Goal: Find specific page/section: Find specific page/section

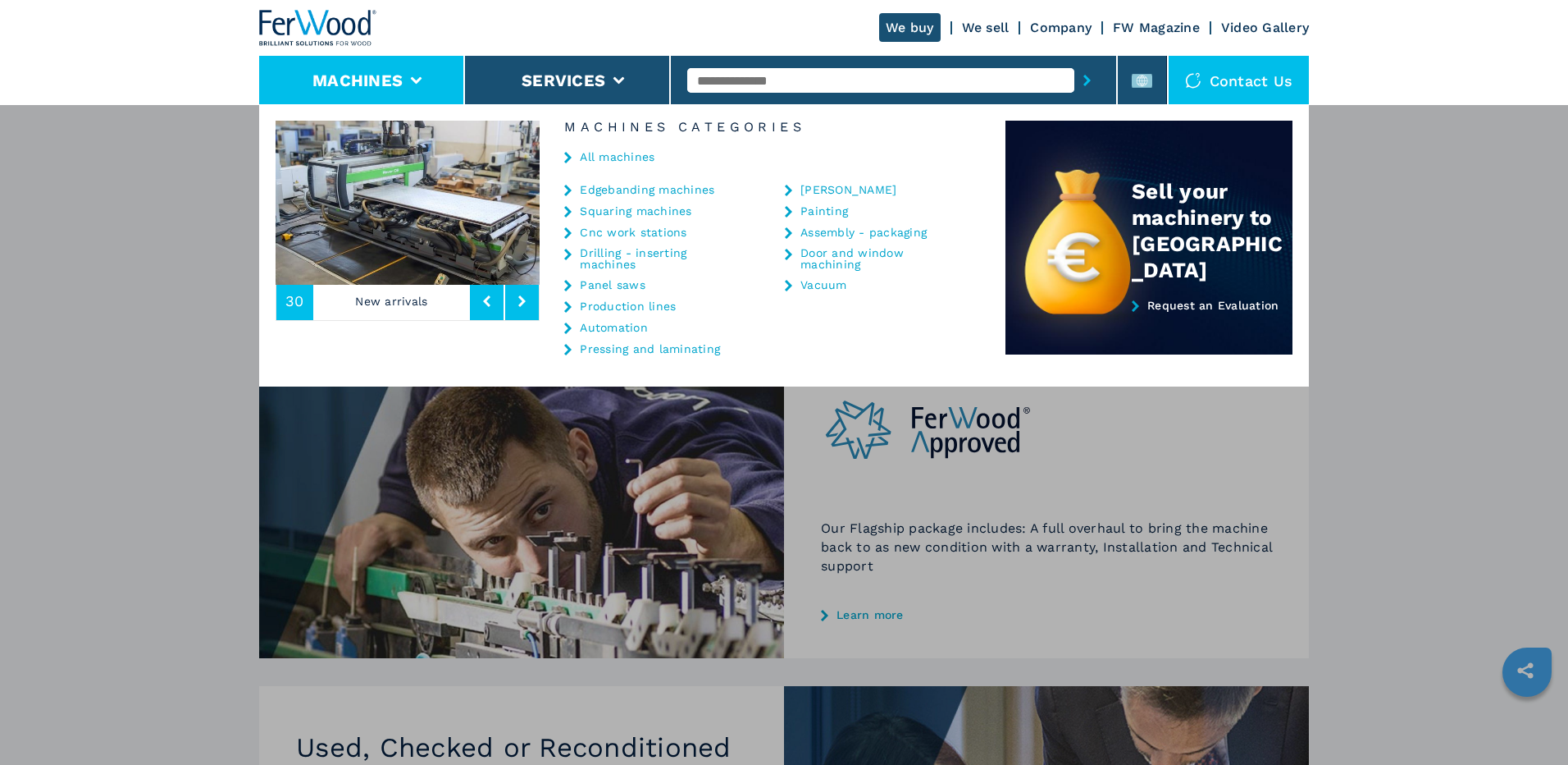
click at [404, 87] on li "Machines" at bounding box center [361, 80] width 206 height 49
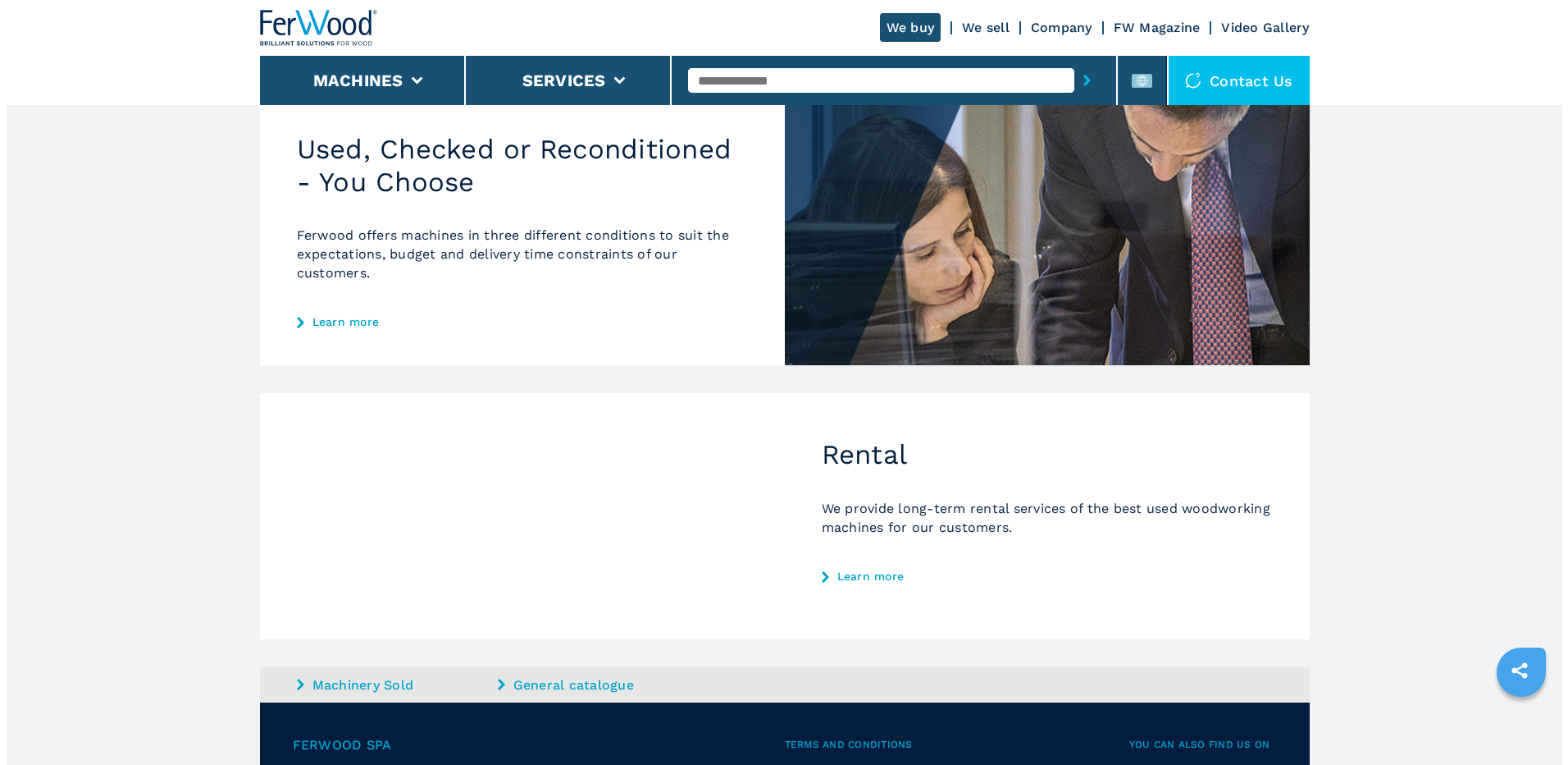
scroll to position [775, 0]
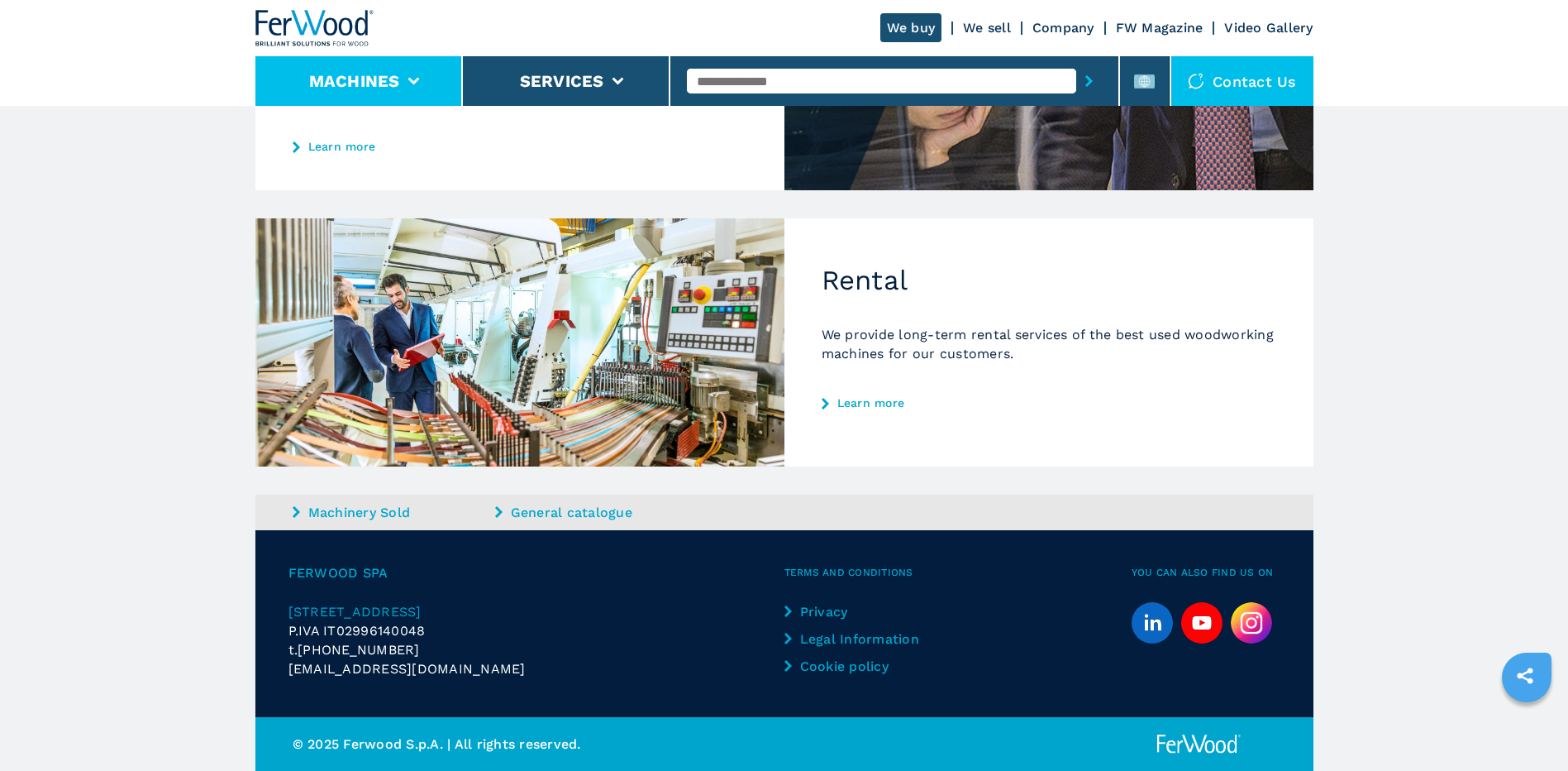
click at [419, 83] on icon at bounding box center [414, 82] width 12 height 8
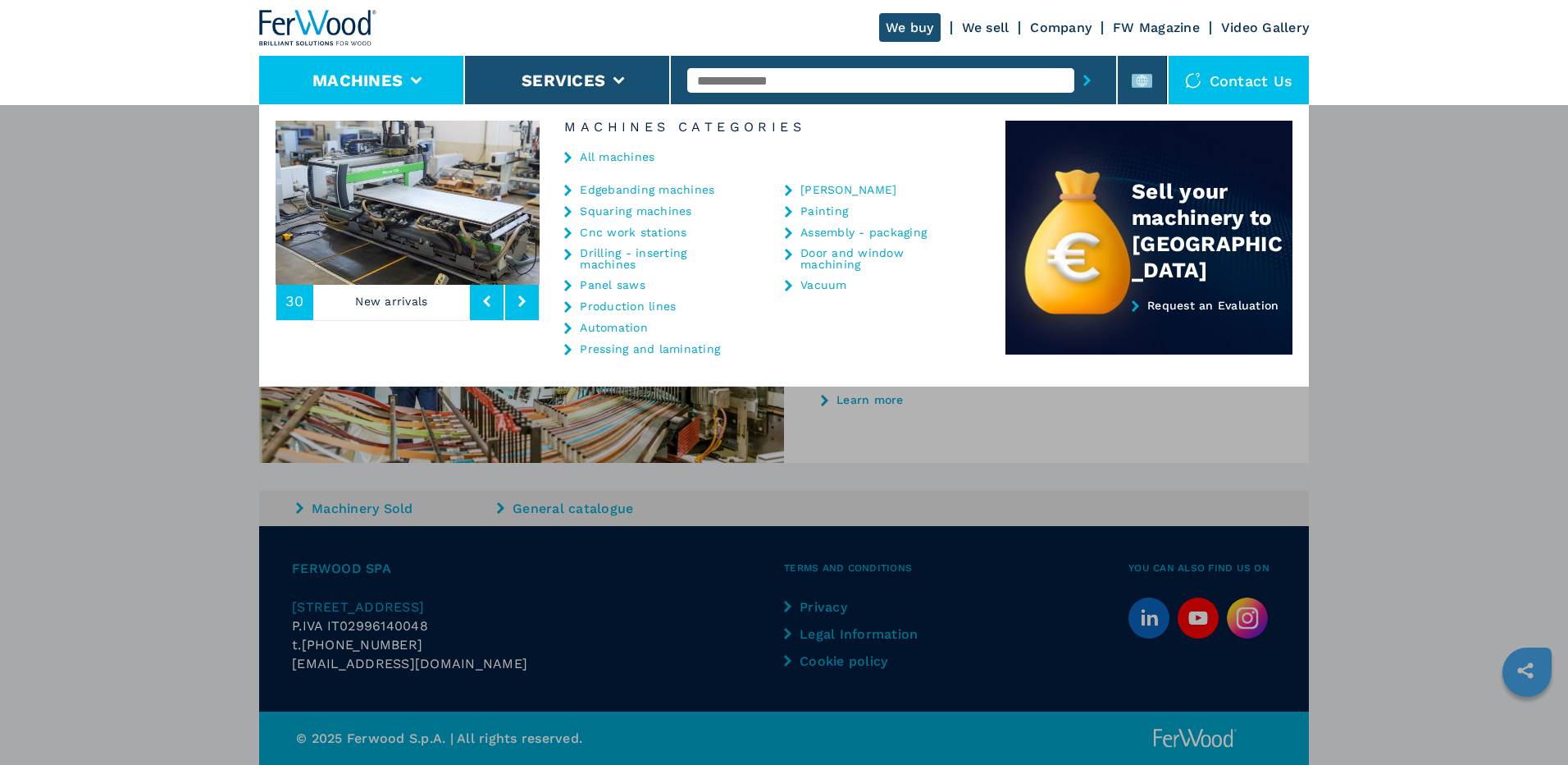
click at [860, 237] on link "Assembly - packaging" at bounding box center [863, 232] width 126 height 12
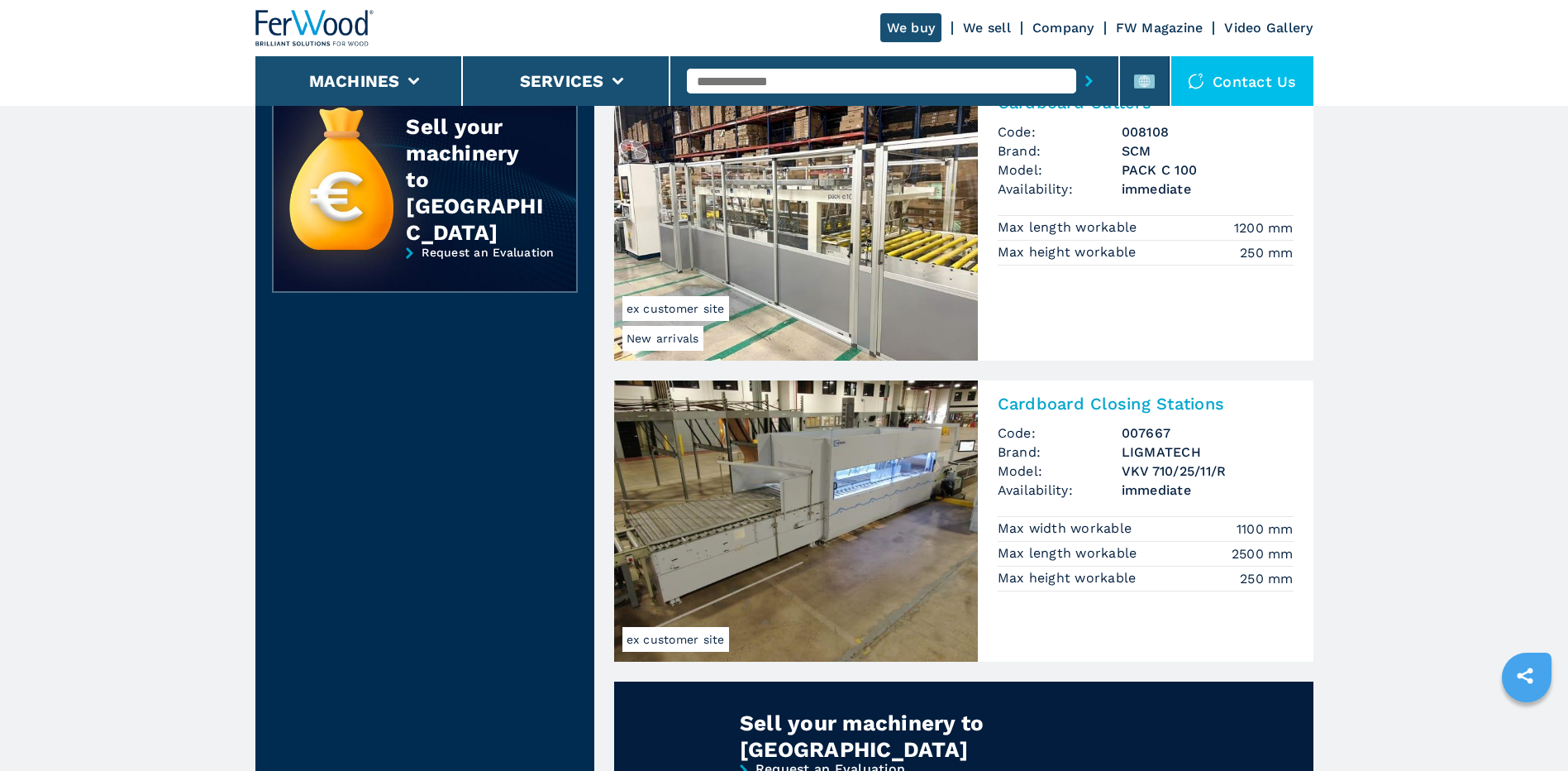
scroll to position [744, 0]
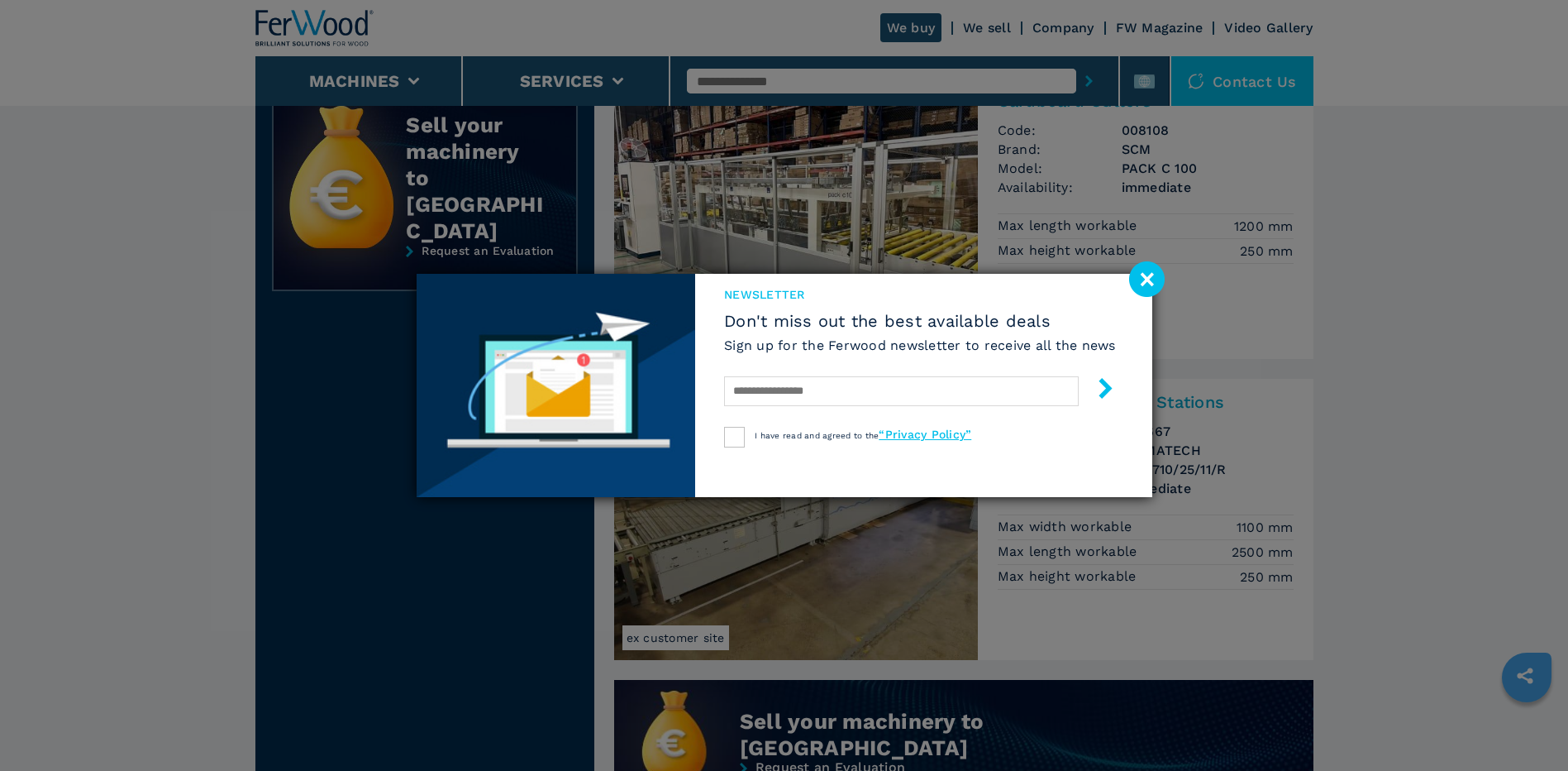
click at [1149, 278] on image at bounding box center [1147, 278] width 36 height 36
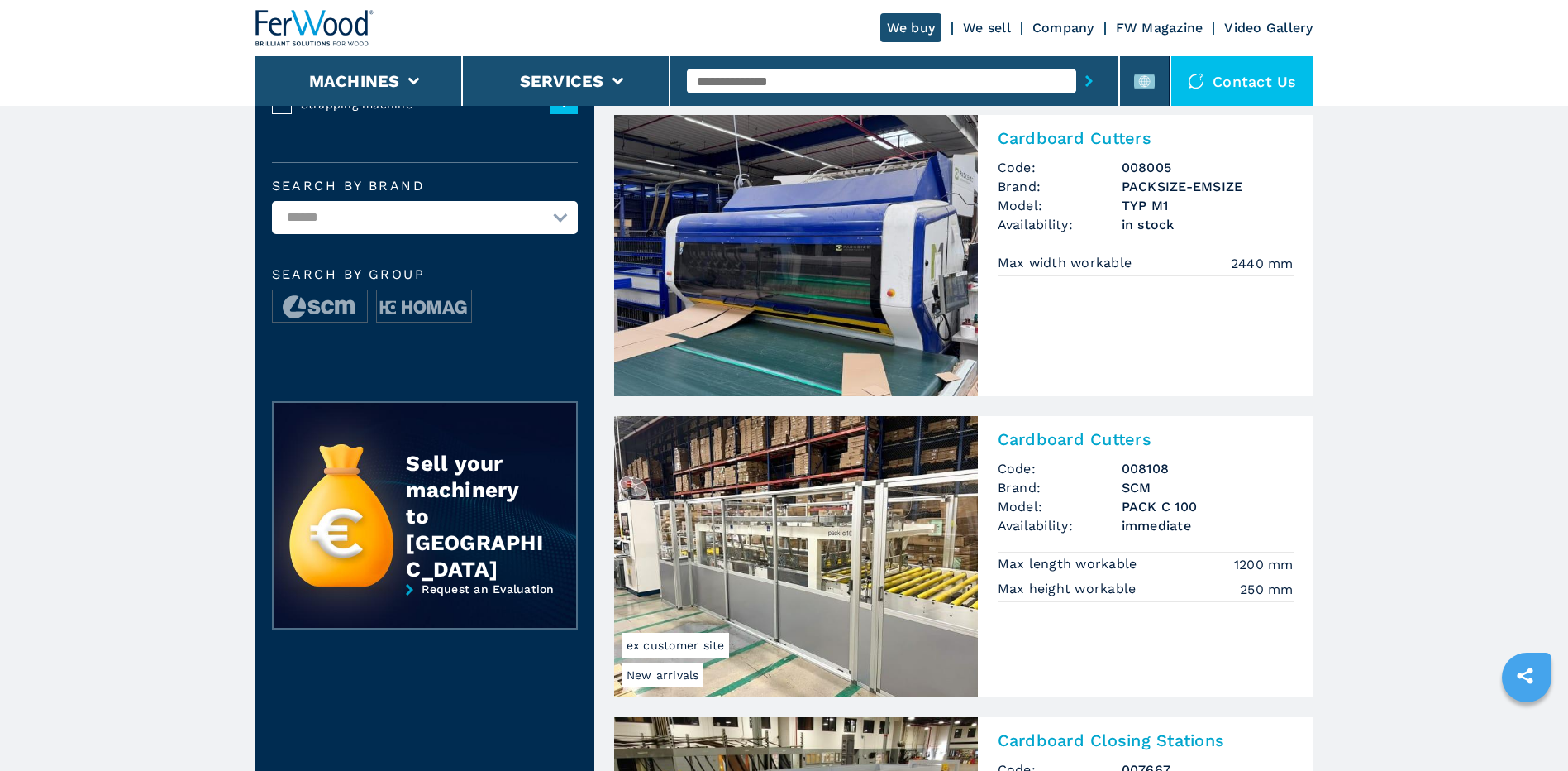
scroll to position [0, 0]
